Goal: Transaction & Acquisition: Purchase product/service

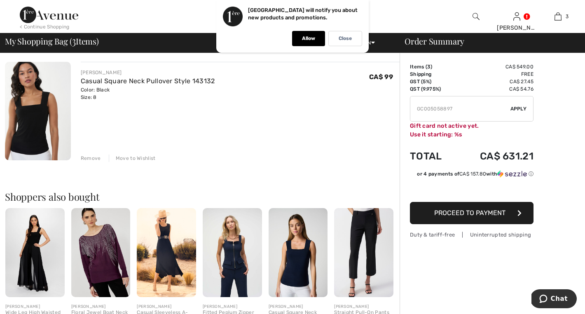
scroll to position [283, 0]
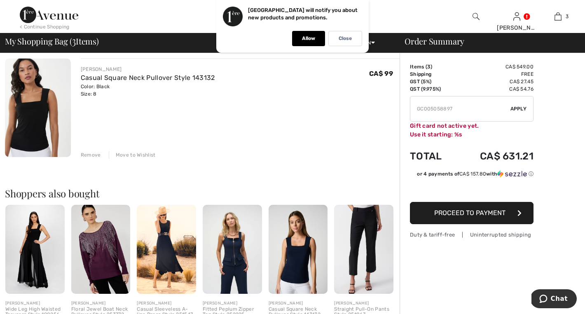
click at [444, 213] on span "Proceed to Payment" at bounding box center [469, 213] width 71 height 8
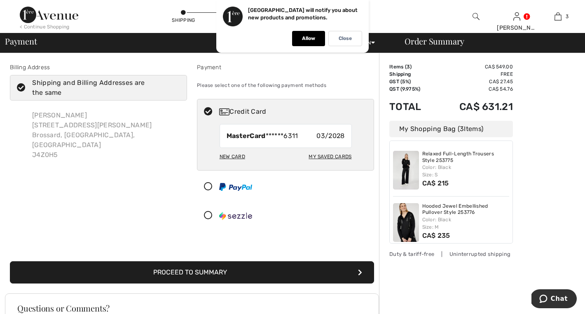
scroll to position [10, 0]
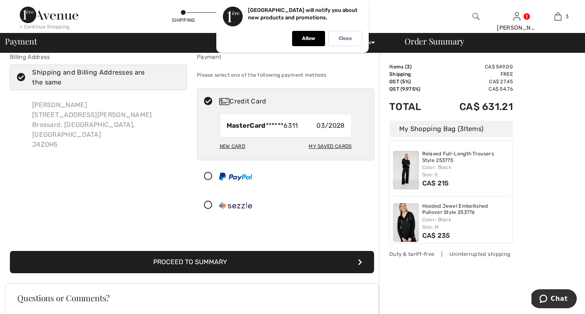
click at [239, 147] on div "New Card" at bounding box center [233, 146] width 26 height 14
radio input "true"
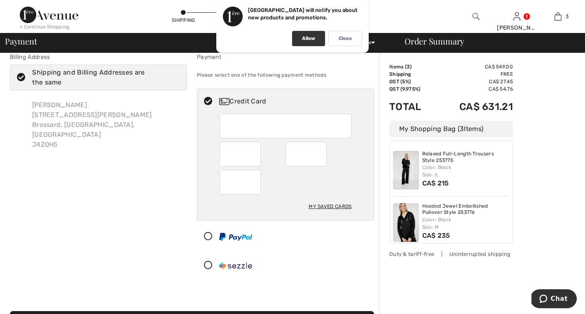
click at [309, 35] on p "Allow" at bounding box center [308, 38] width 13 height 6
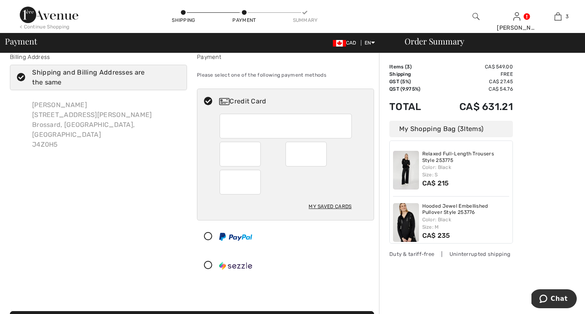
click at [160, 234] on div "Billing Address Shipping and Billing Addresses are the same Irene Elias 107-640…" at bounding box center [98, 167] width 187 height 229
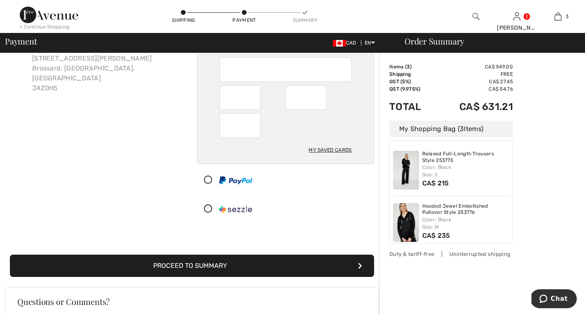
scroll to position [68, 0]
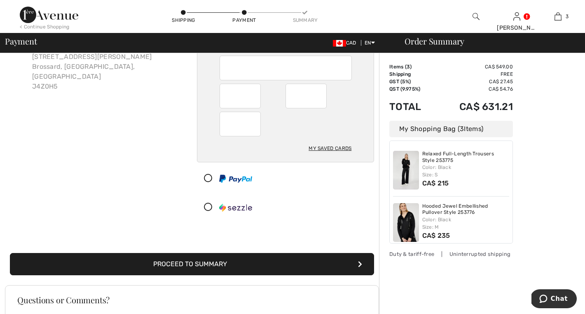
click at [162, 263] on button "Proceed to Summary" at bounding box center [192, 264] width 364 height 22
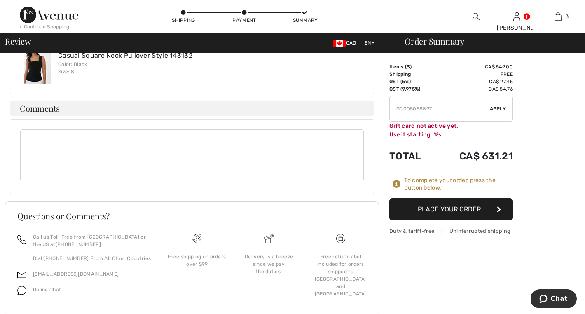
scroll to position [381, 0]
click at [438, 205] on button "Place Your Order" at bounding box center [452, 209] width 124 height 22
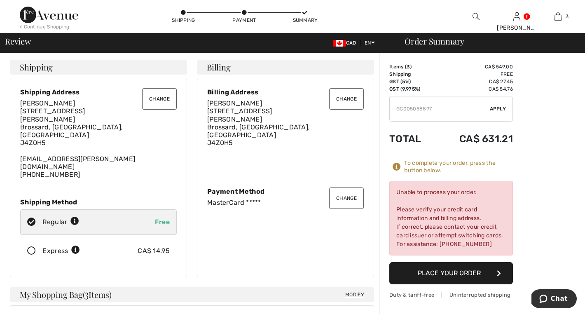
scroll to position [0, 0]
click at [341, 189] on button "Change" at bounding box center [346, 198] width 35 height 21
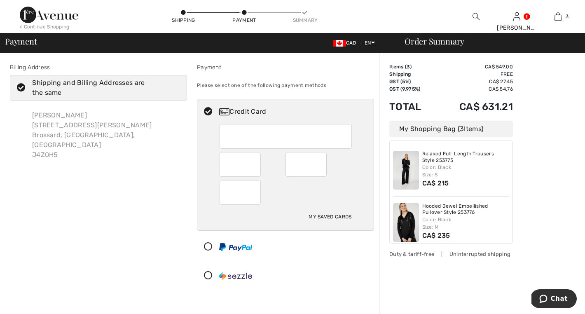
click at [208, 110] on icon at bounding box center [208, 112] width 22 height 9
radio input "true"
click at [164, 148] on div "Irene Elias 107-6400 Rue Christophe Brossard, QC, CA J4Z0H5" at bounding box center [98, 135] width 177 height 63
click at [21, 89] on icon at bounding box center [21, 88] width 22 height 9
click at [175, 89] on input "Shipping and Billing Addresses are the same" at bounding box center [177, 87] width 5 height 25
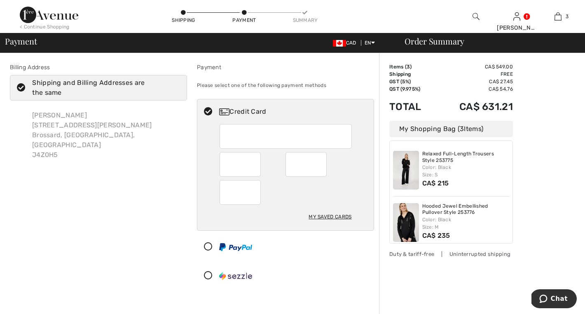
checkbox input "false"
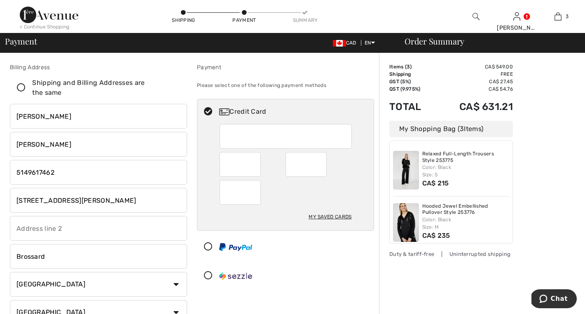
click at [261, 251] on div at bounding box center [282, 247] width 170 height 25
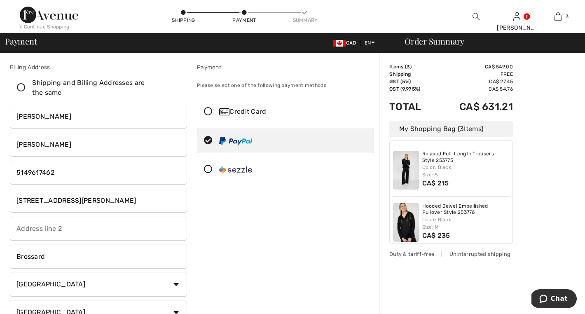
click at [260, 113] on div "Credit Card" at bounding box center [293, 112] width 149 height 10
radio input "true"
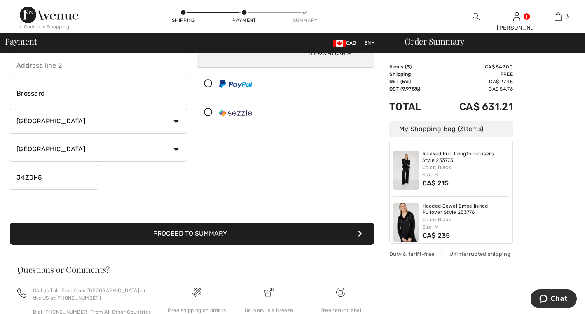
scroll to position [173, 0]
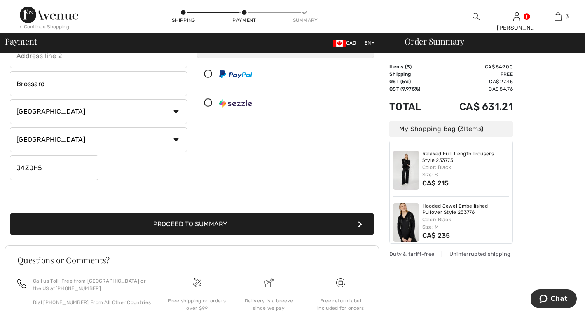
click at [213, 225] on button "Proceed to Summary" at bounding box center [192, 224] width 364 height 22
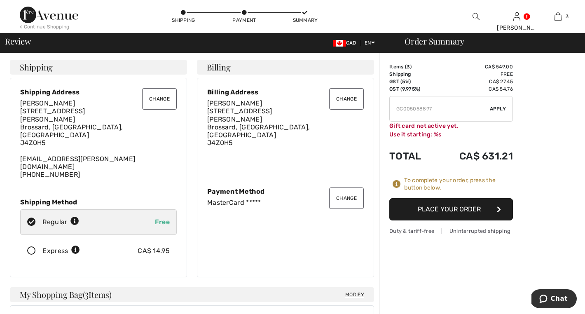
click at [408, 102] on input "TEXT" at bounding box center [440, 108] width 100 height 25
click at [546, 298] on icon "Chat" at bounding box center [544, 299] width 8 height 8
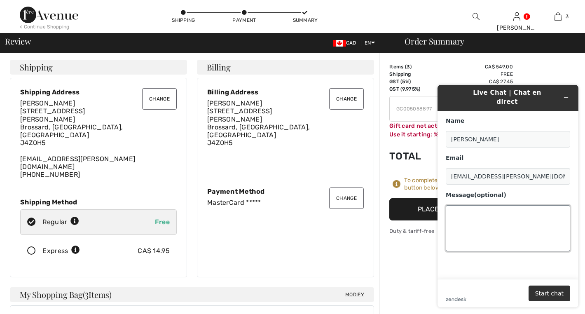
click at [458, 211] on textarea "Message (optional)" at bounding box center [508, 228] width 124 height 46
type textarea "I WANT PAY WITH PREPAID"
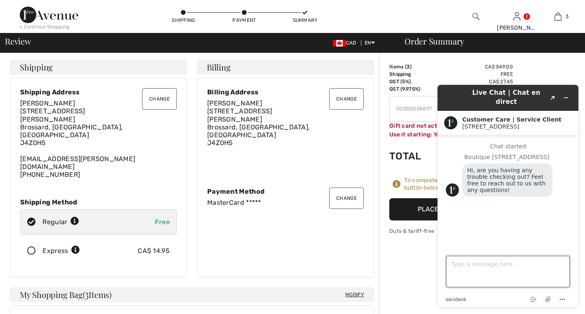
click at [468, 270] on textarea "Type a message here..." at bounding box center [508, 271] width 124 height 31
type textarea "HI"
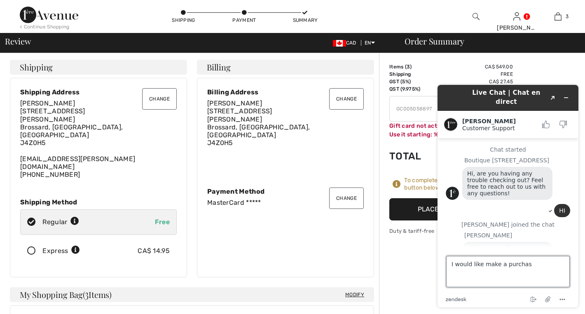
scroll to position [13, 0]
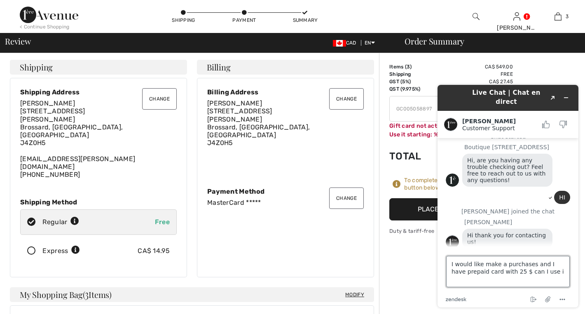
type textarea "I would like make a purchases and I have prepaid card with 25 $ can I use it"
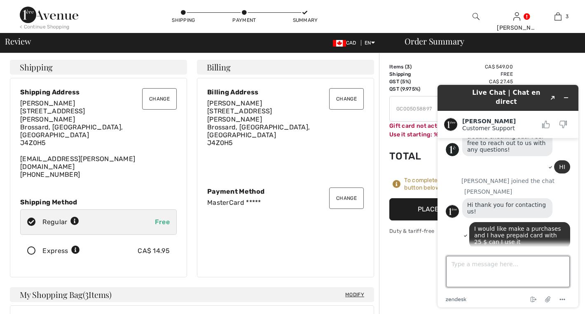
scroll to position [73, 0]
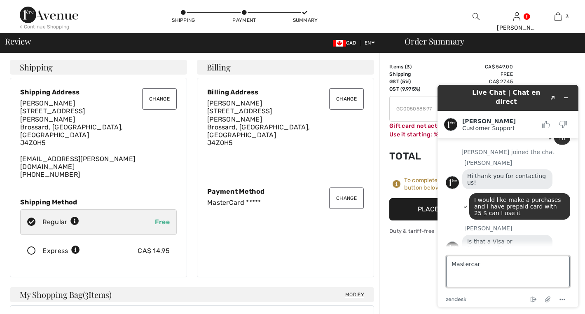
type textarea "Mastercard"
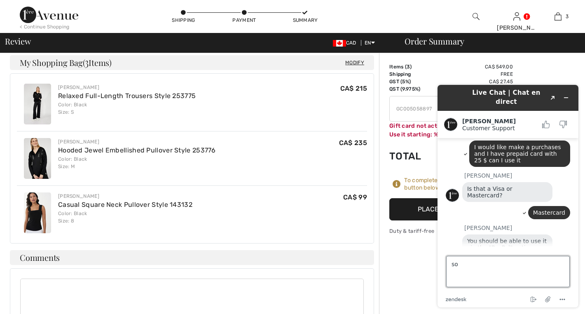
scroll to position [154, 0]
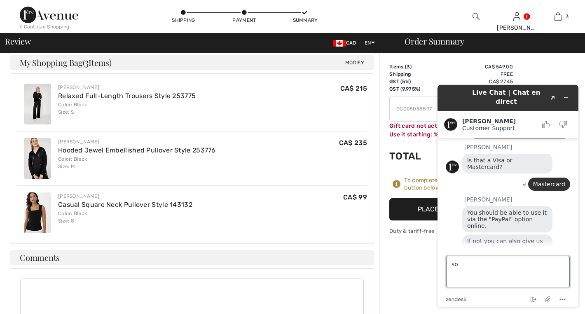
type textarea "s"
type textarea "okay thank u"
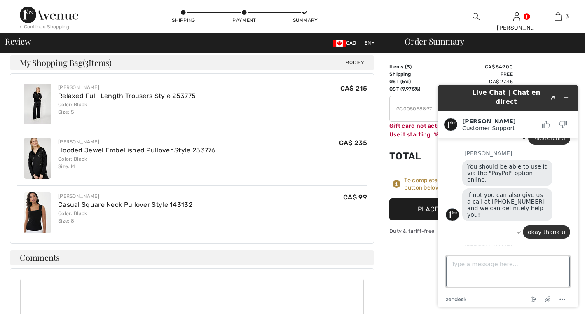
scroll to position [222, 0]
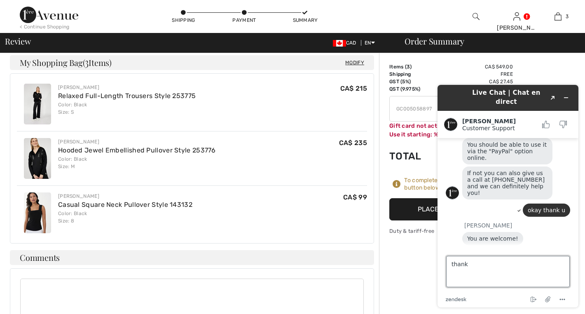
type textarea "thank u"
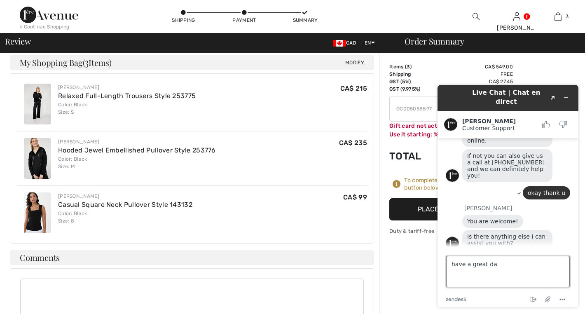
type textarea "have a great day"
